Goal: Task Accomplishment & Management: Use online tool/utility

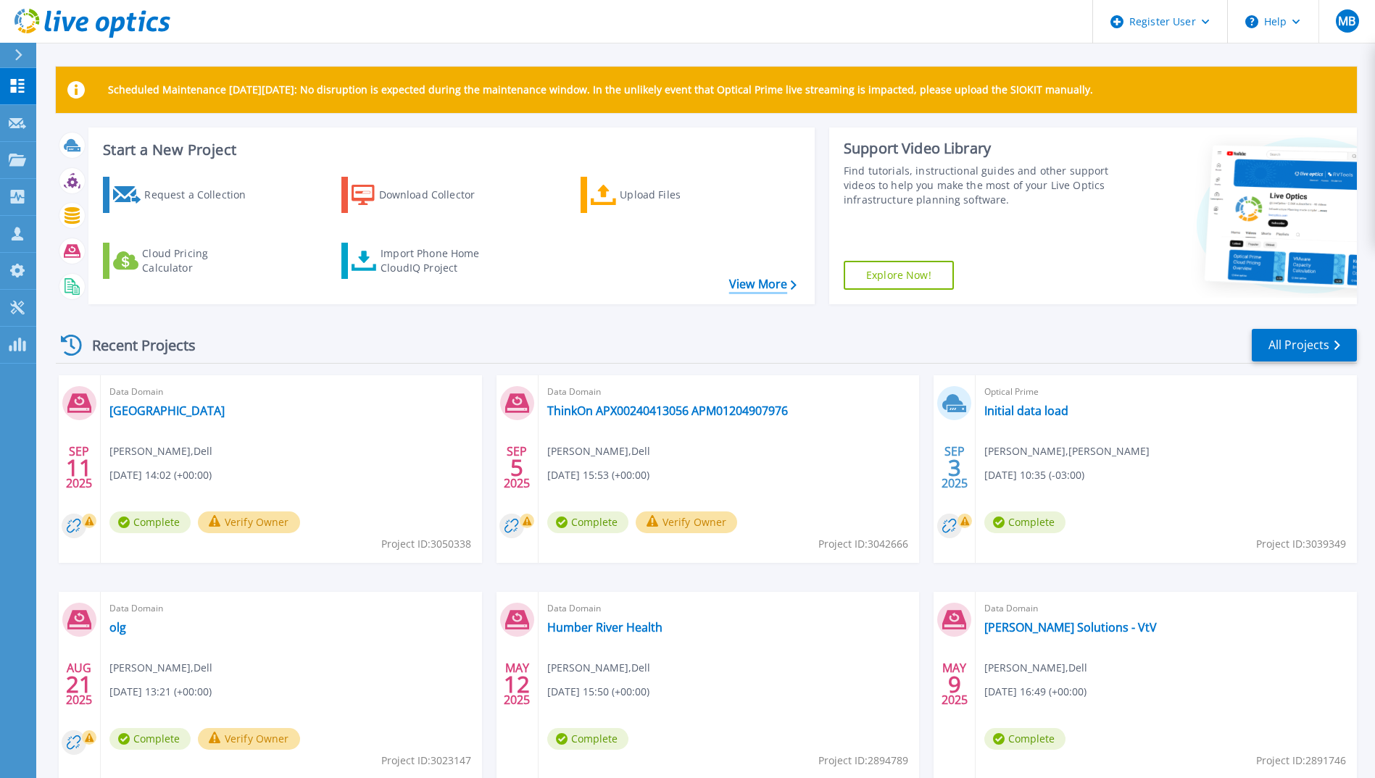
click at [743, 278] on link "View More" at bounding box center [762, 285] width 67 height 14
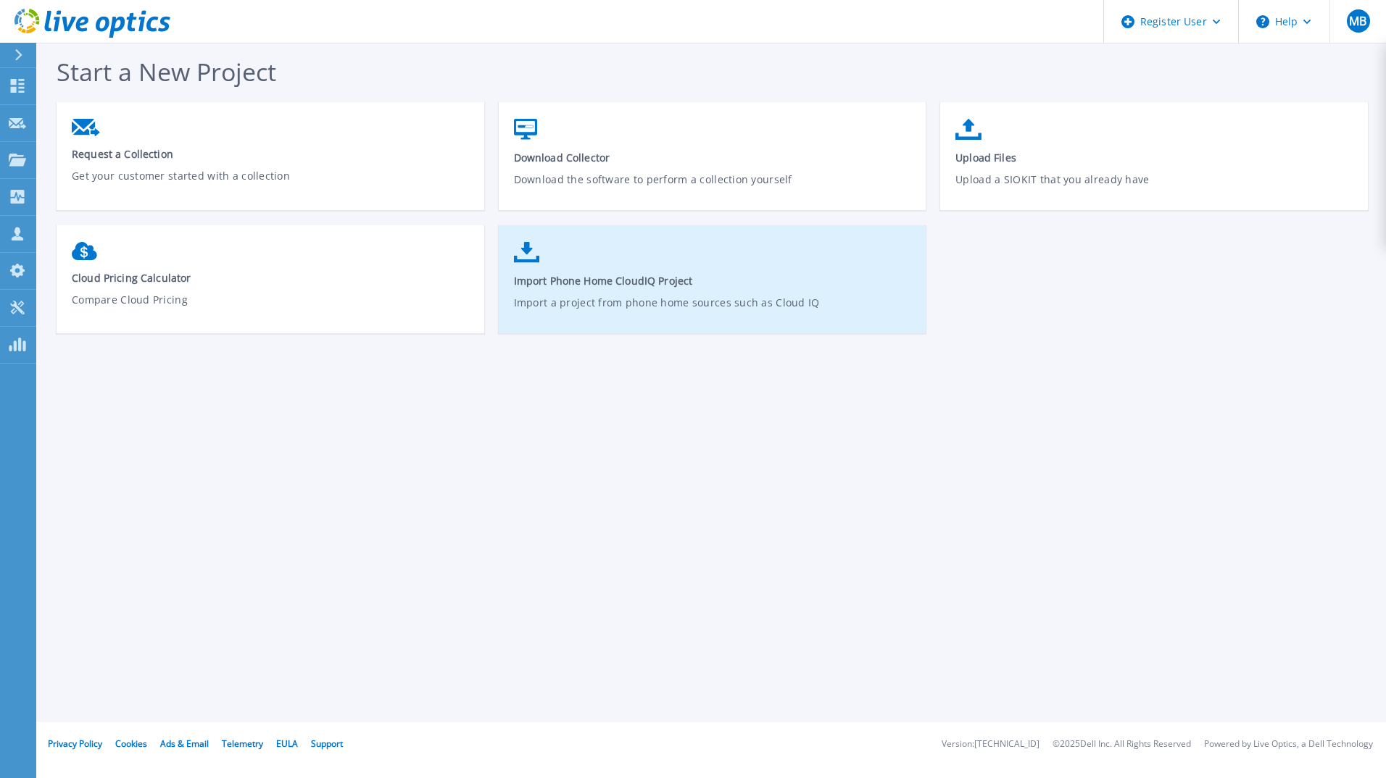
click at [651, 302] on p "Import a project from phone home sources such as Cloud IQ" at bounding box center [713, 311] width 398 height 33
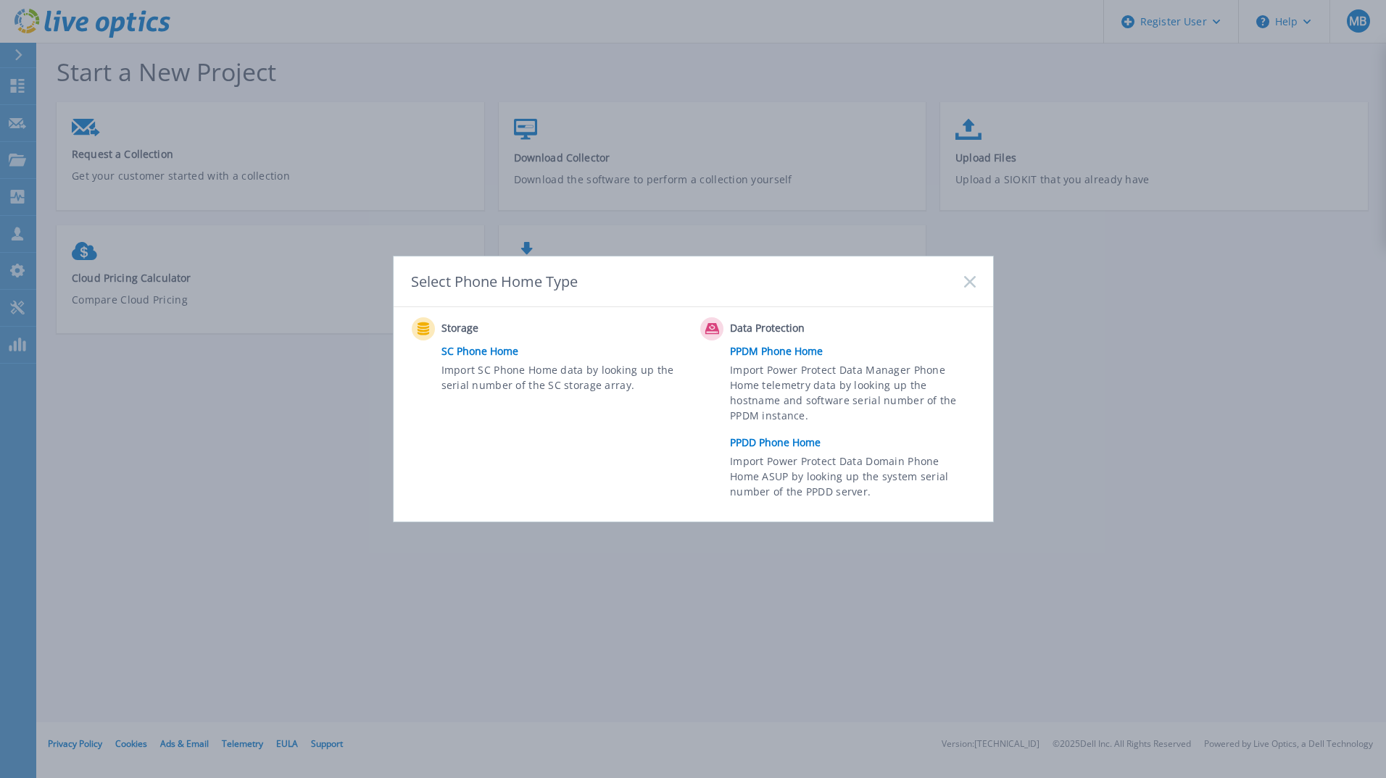
click at [777, 442] on link "PPDD Phone Home" at bounding box center [856, 443] width 252 height 22
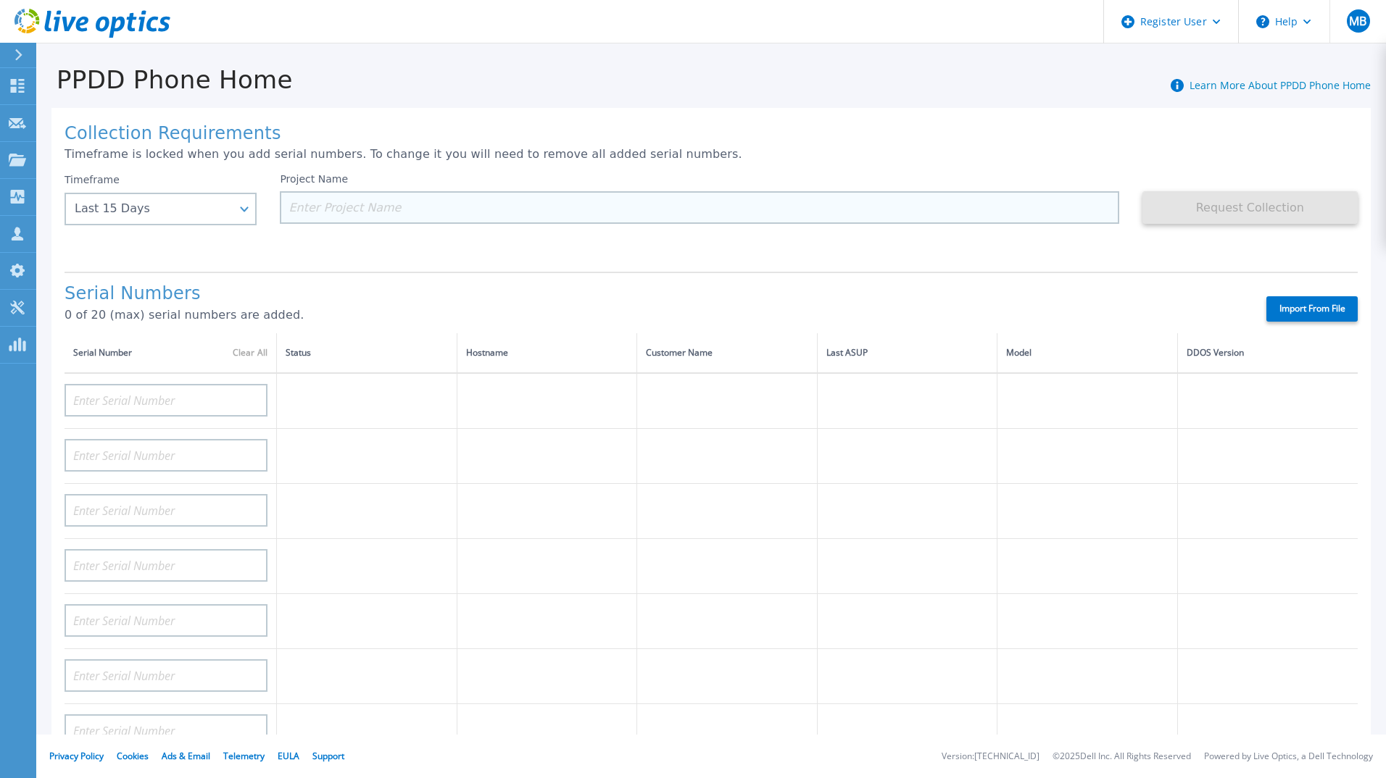
click at [340, 207] on input at bounding box center [699, 207] width 839 height 33
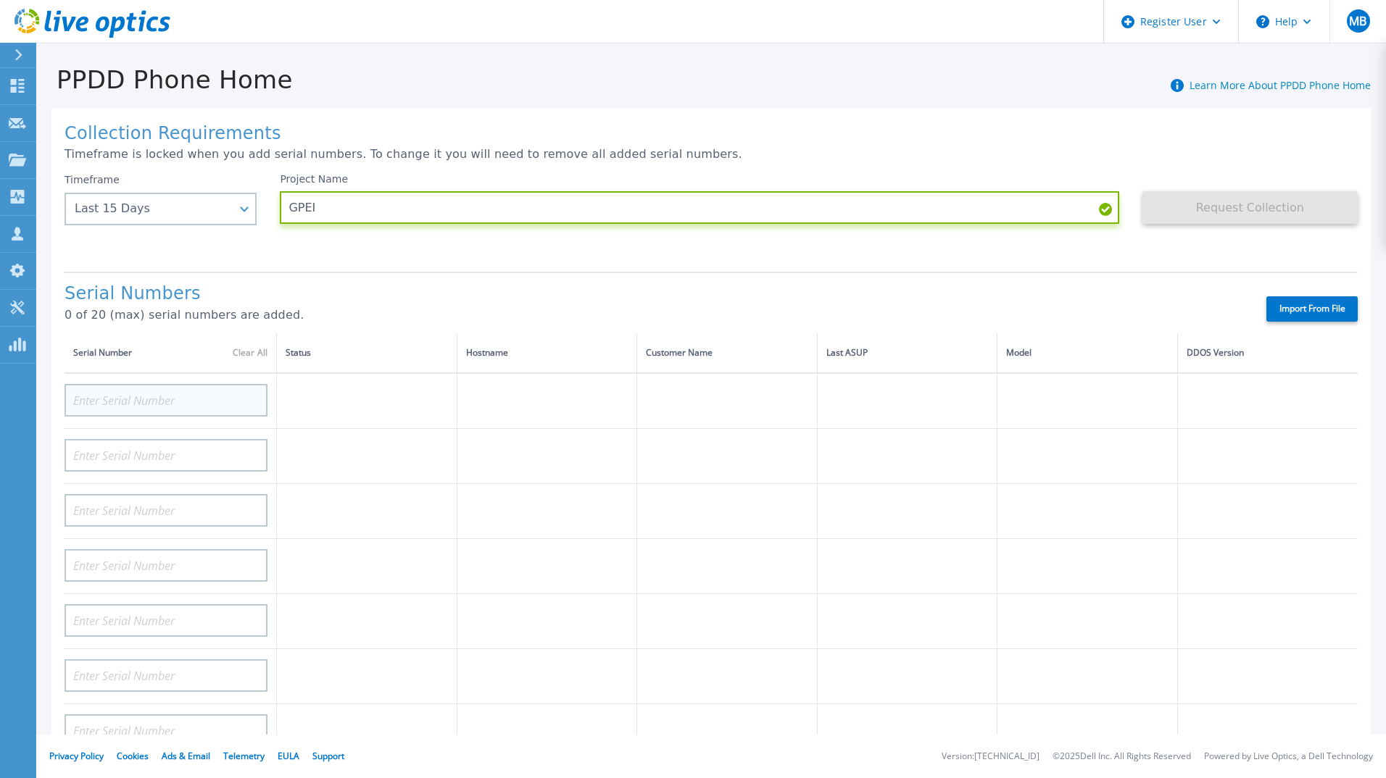
type input "GPEI"
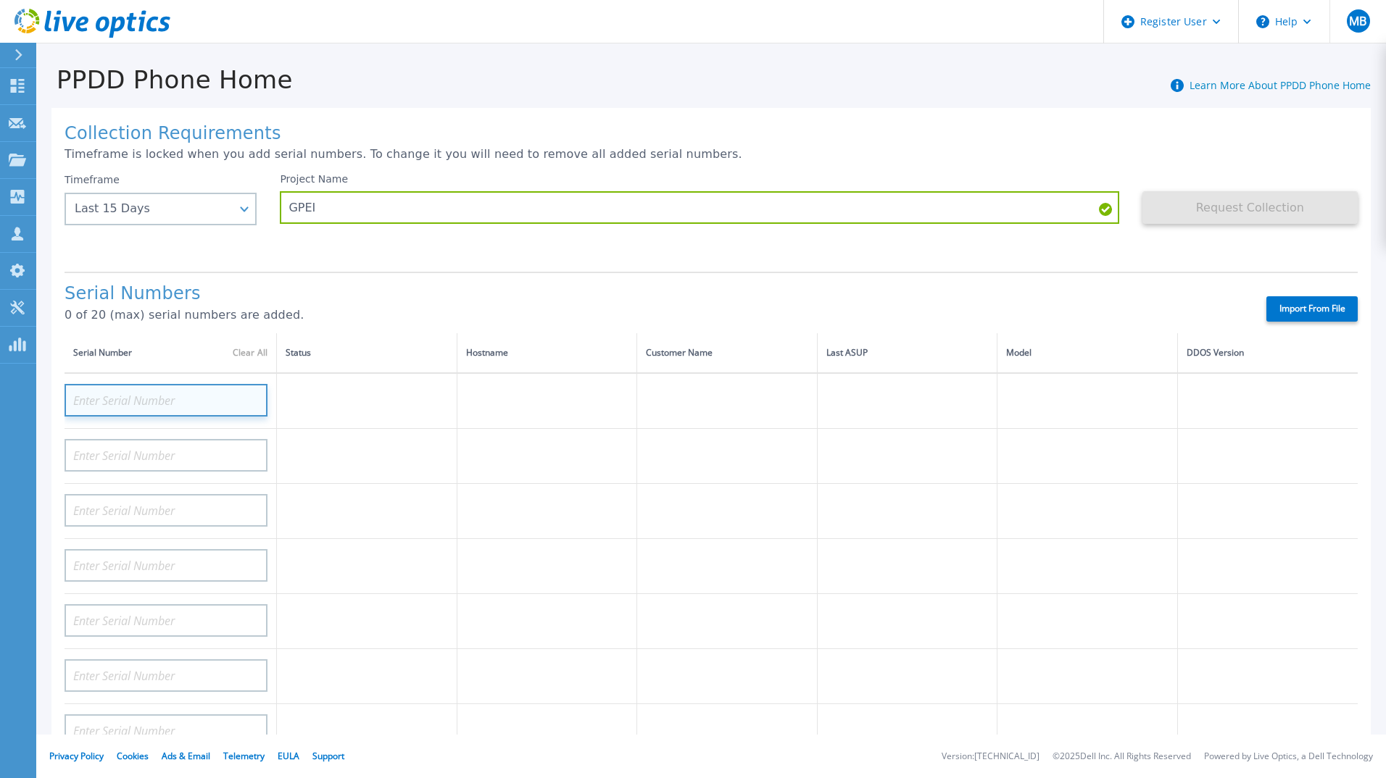
click at [122, 398] on input at bounding box center [166, 400] width 203 height 33
paste input "APX00224400094"
type input "APX00224400094"
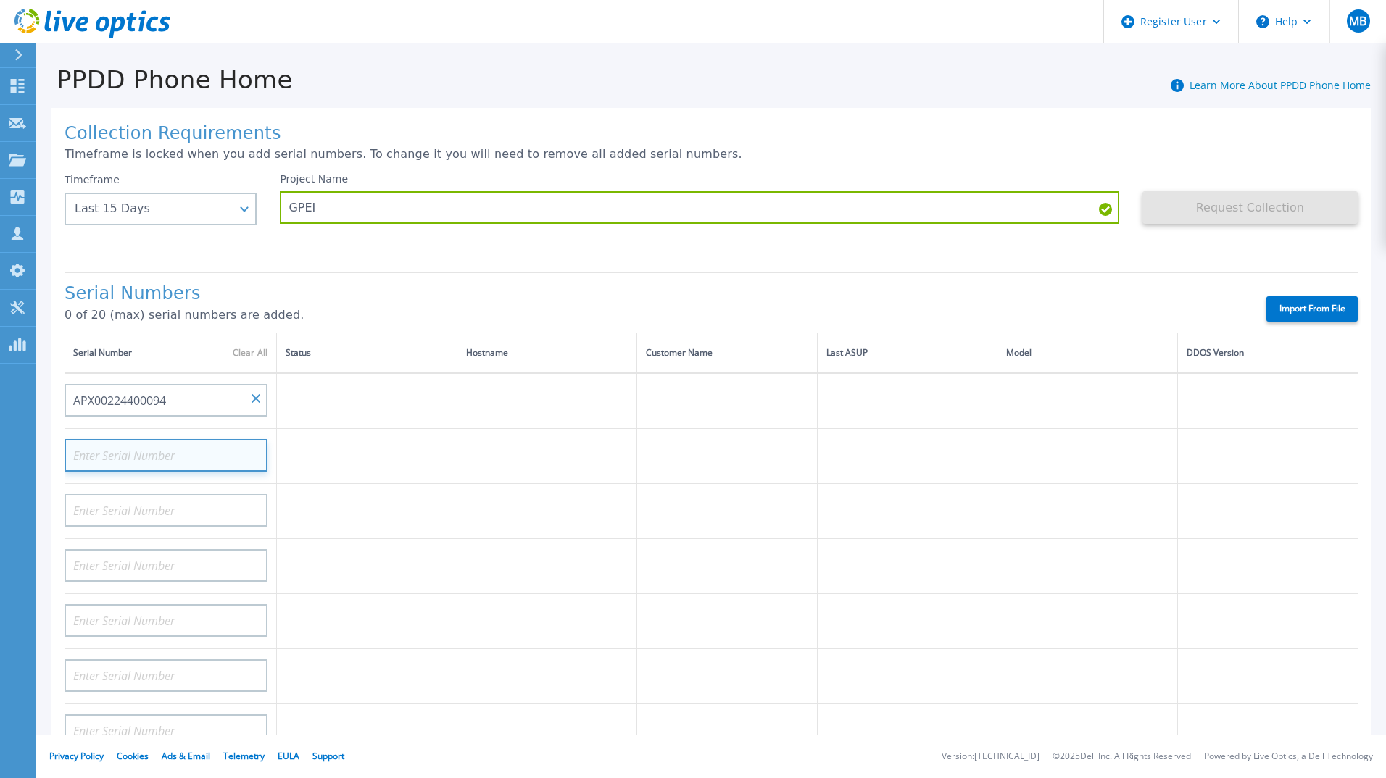
click at [147, 457] on input at bounding box center [166, 455] width 203 height 33
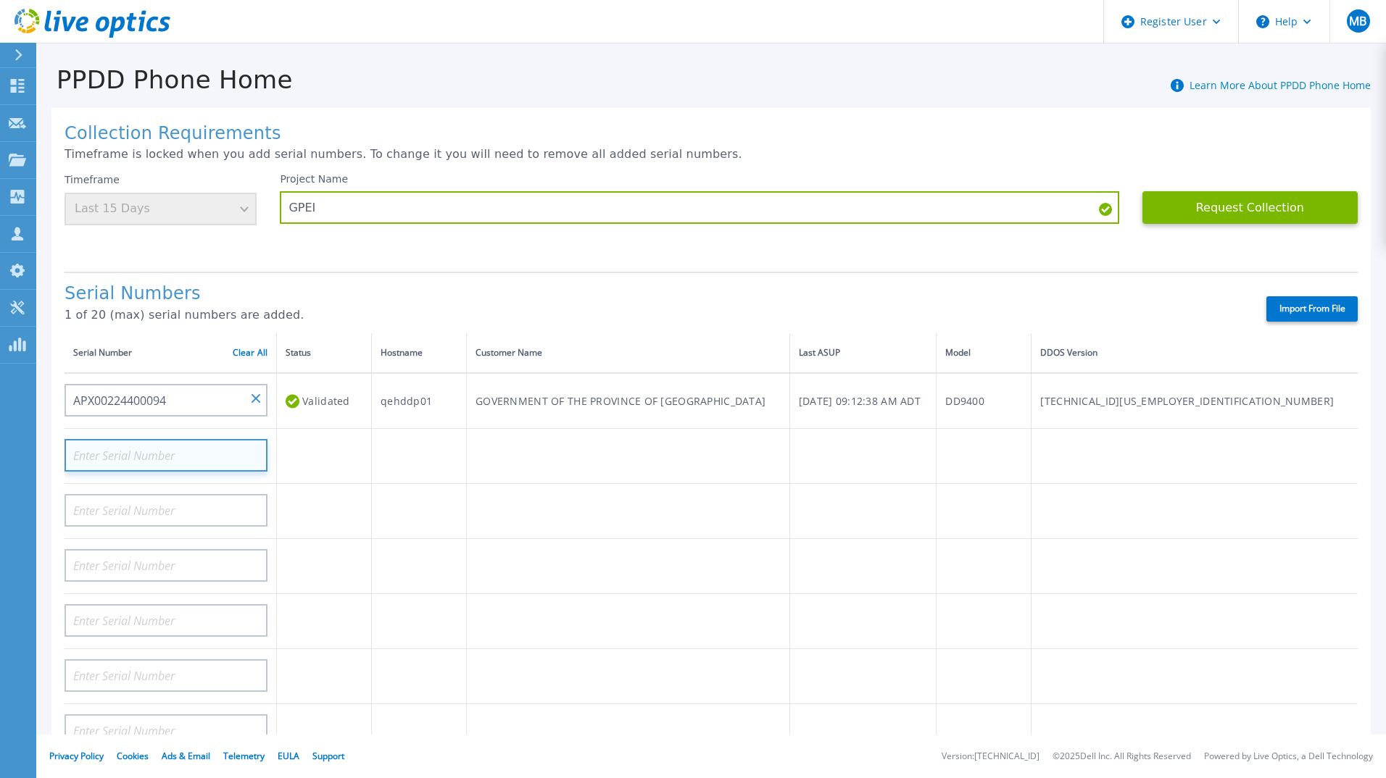
paste input "APX00224400094"
type input "APX00224400092"
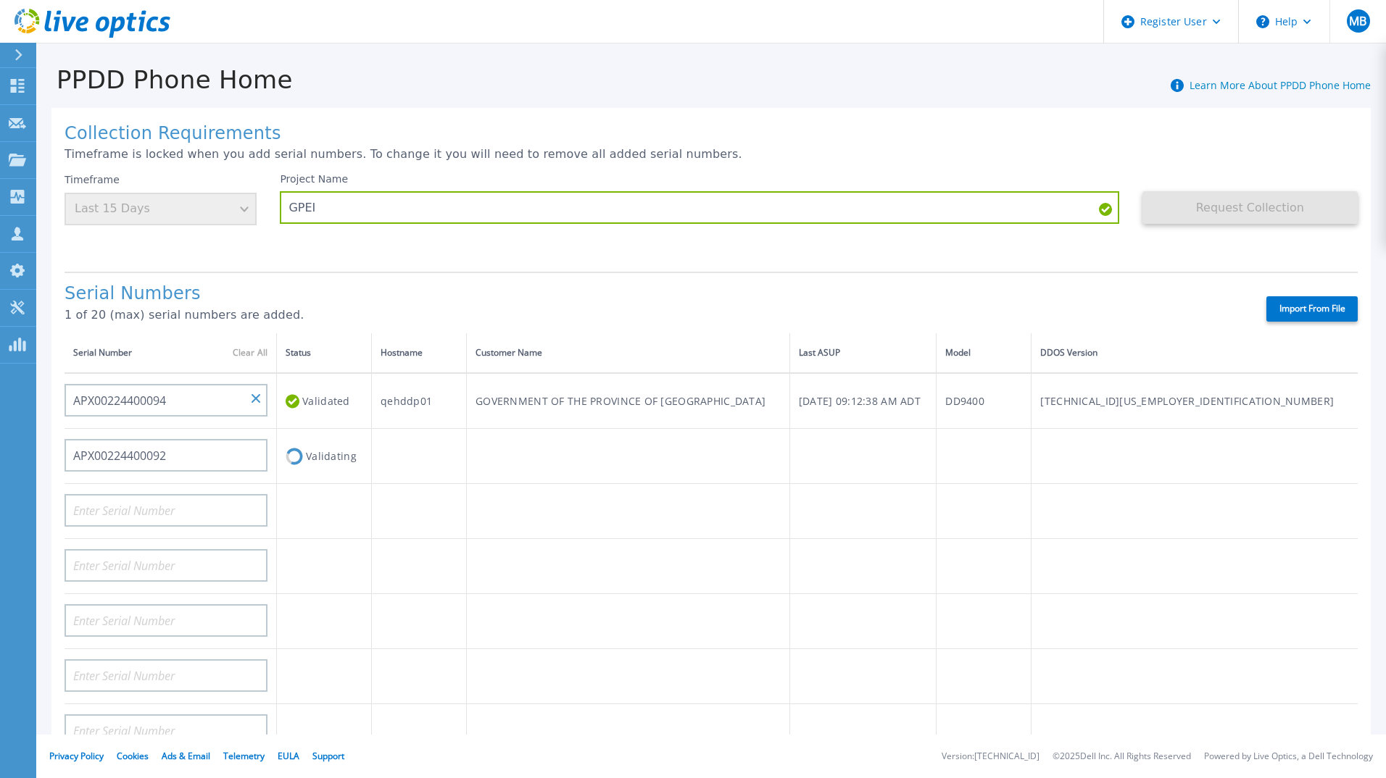
click at [333, 526] on td at bounding box center [324, 511] width 95 height 55
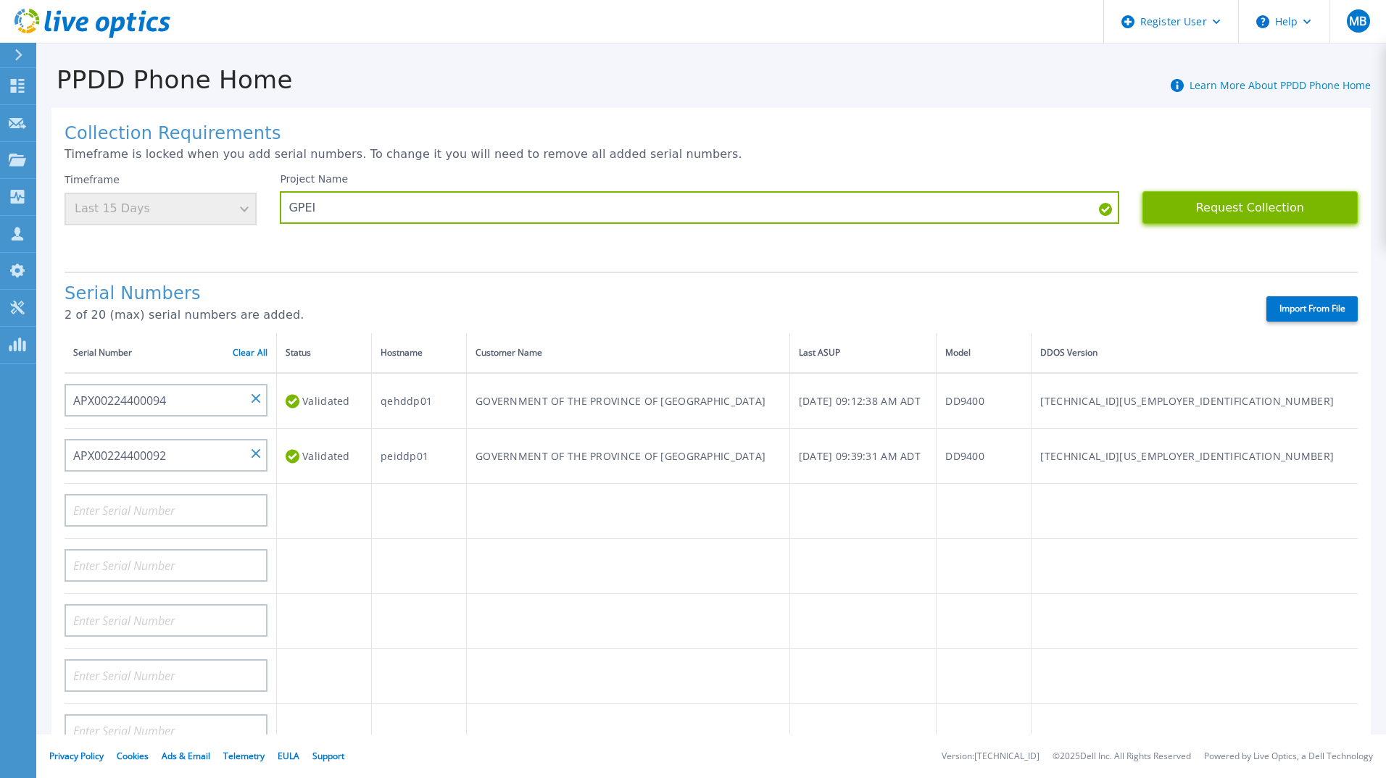
click at [1274, 199] on button "Request Collection" at bounding box center [1249, 207] width 215 height 33
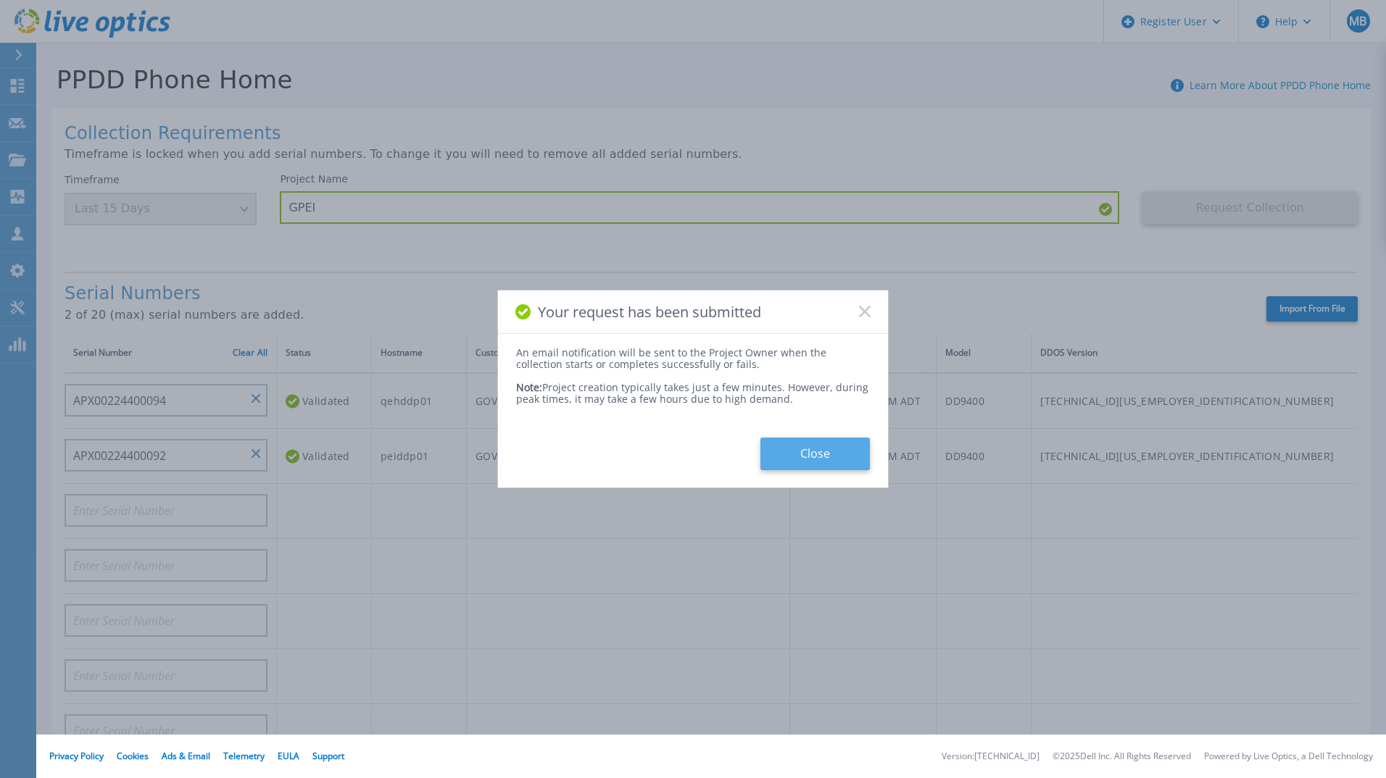
click at [805, 467] on button "Close" at bounding box center [814, 454] width 109 height 33
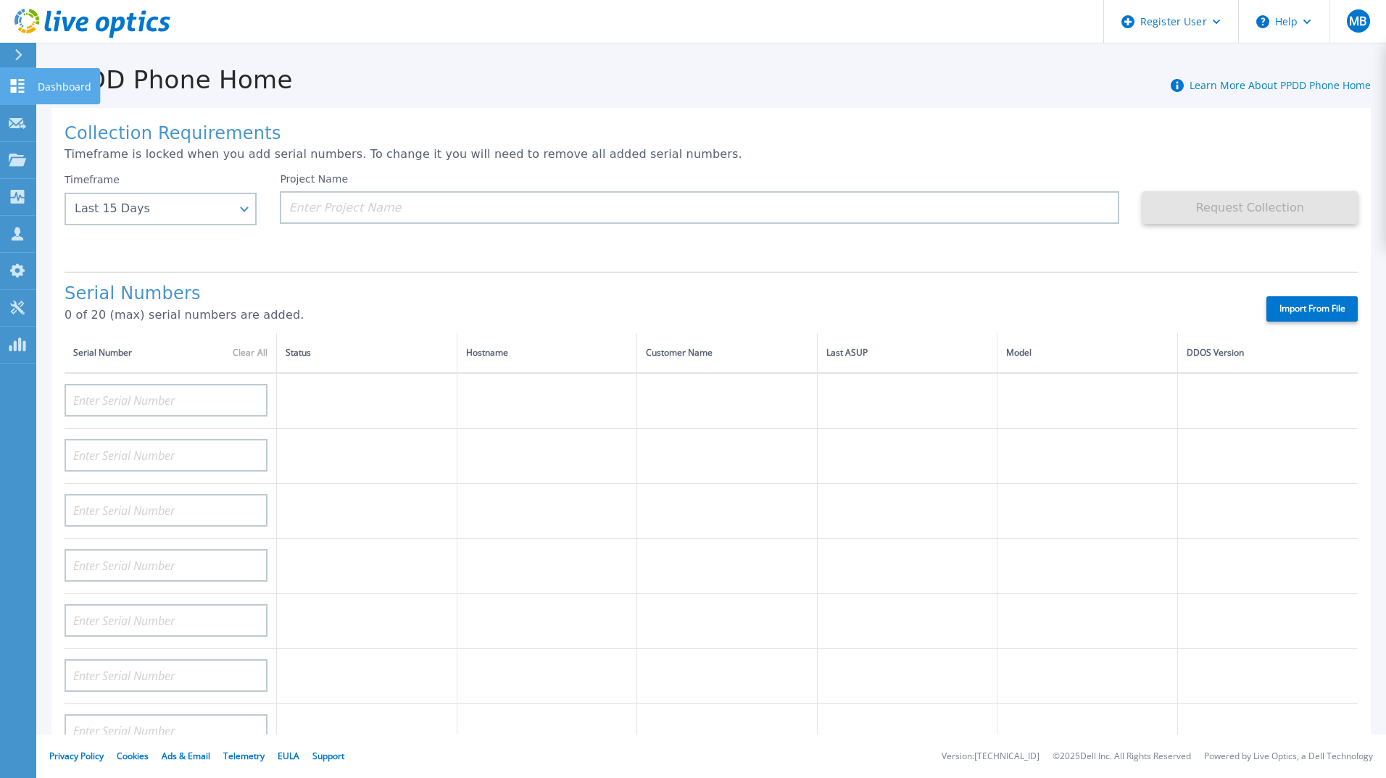
click at [18, 87] on icon at bounding box center [17, 86] width 17 height 14
